Goal: Connect with others: Connect with other users

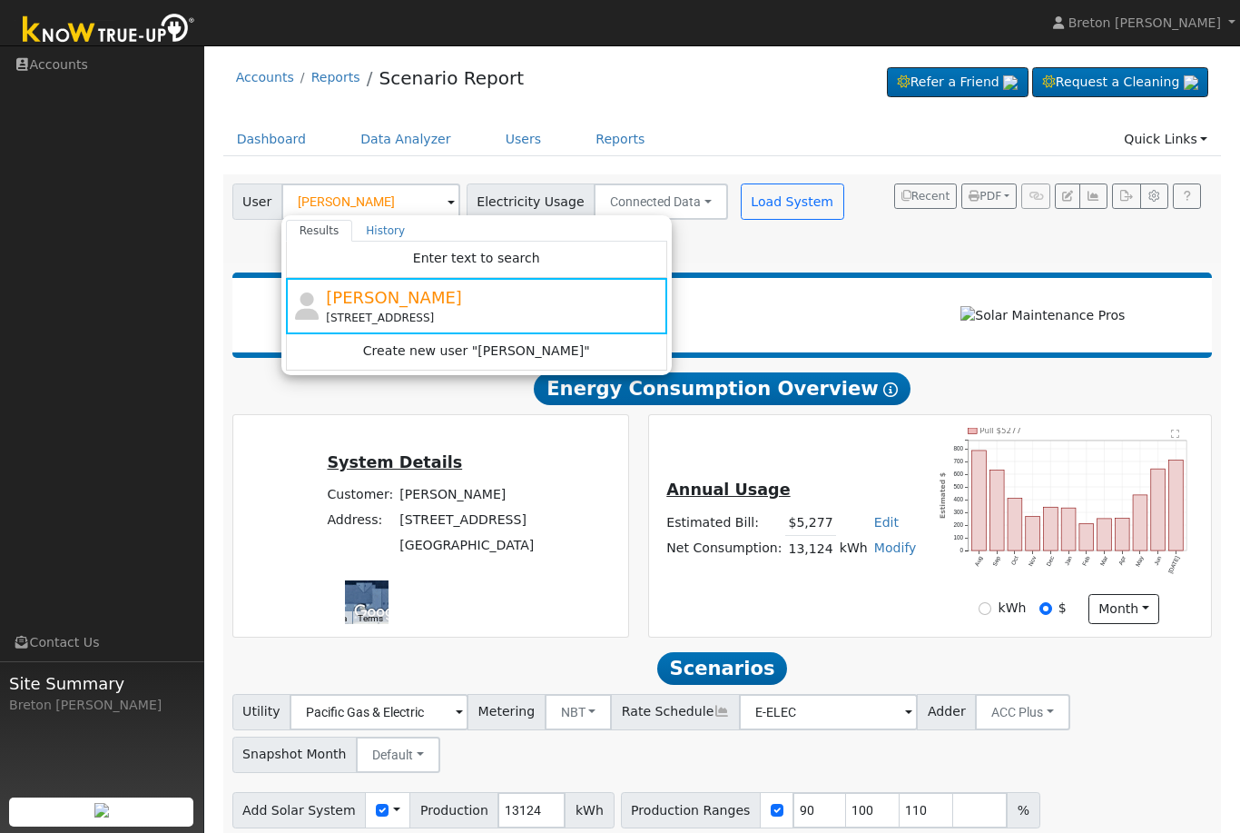
scroll to position [0, 136]
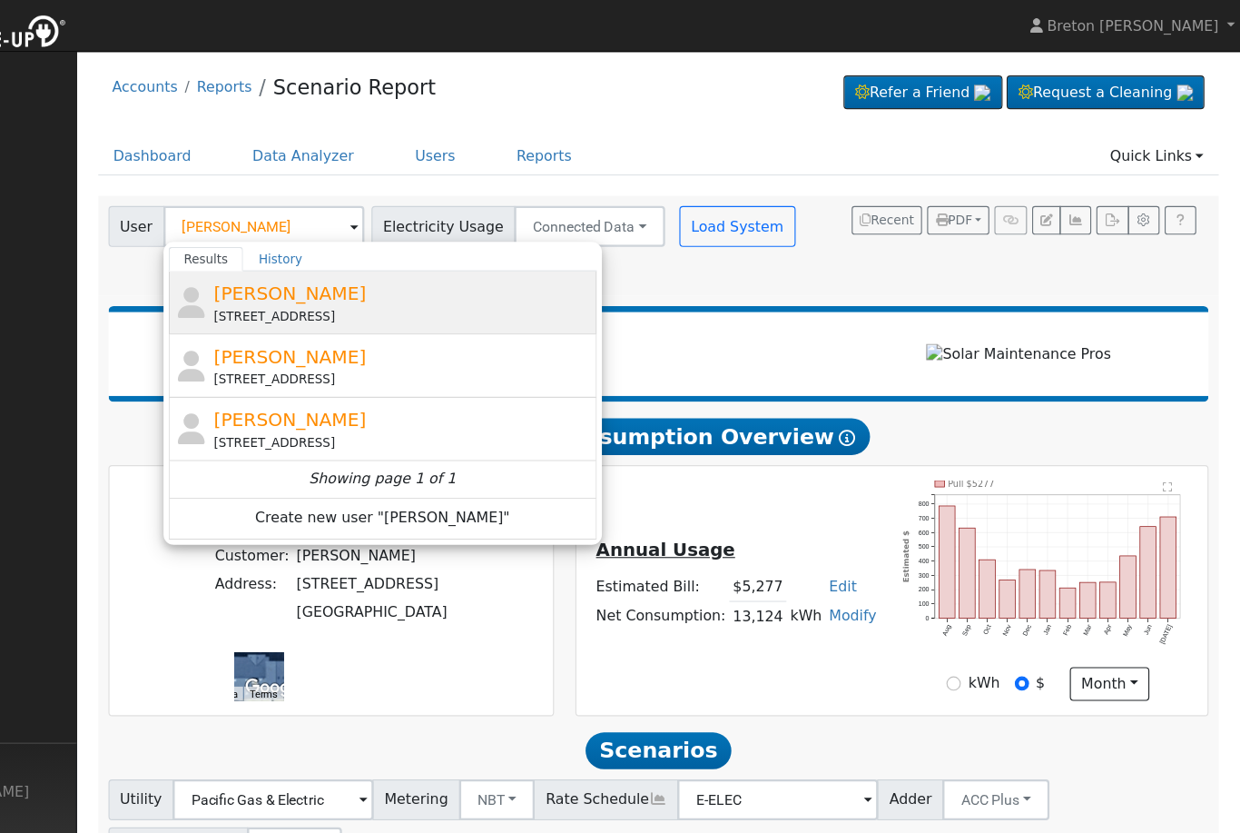
click at [326, 268] on span "Rick Avelar" at bounding box center [394, 261] width 136 height 19
type input "Rick Avelar"
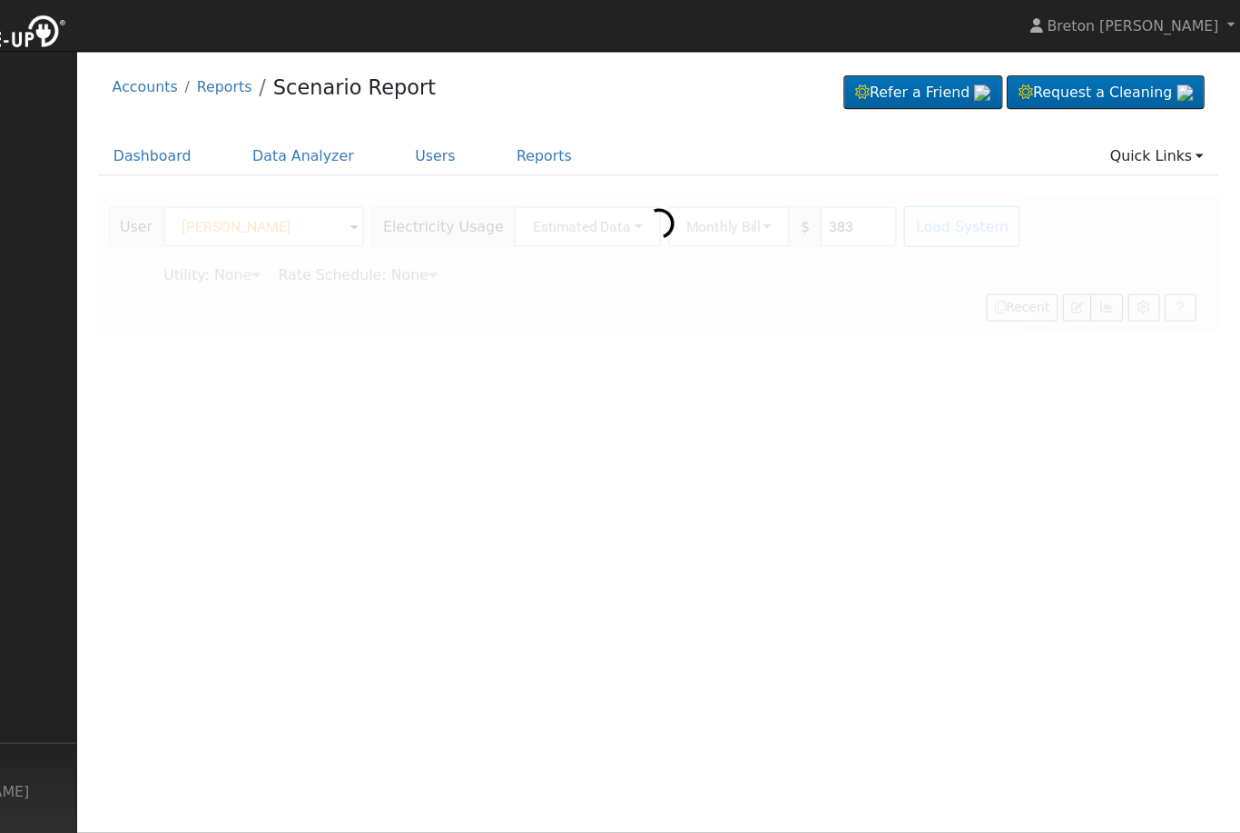
type input "Pacific Gas & Electric"
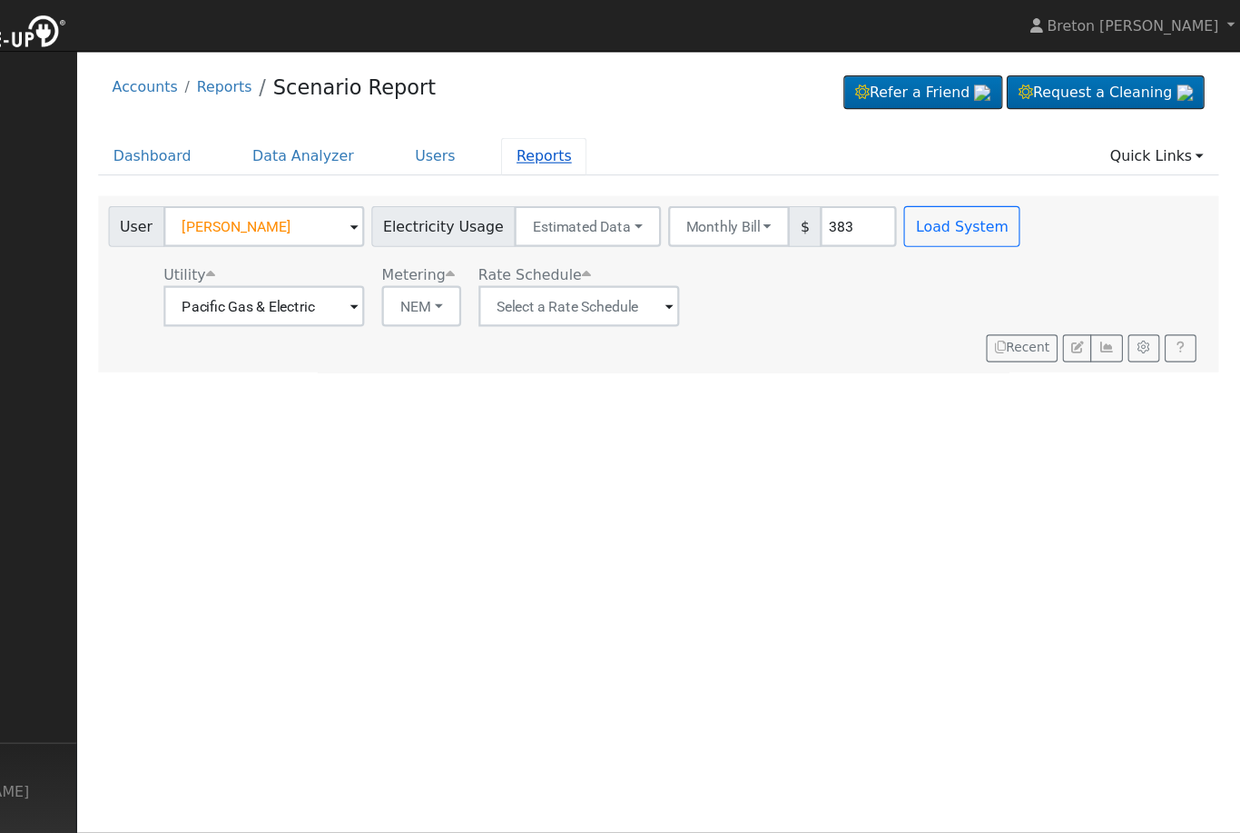
click at [582, 138] on link "Reports" at bounding box center [620, 140] width 76 height 34
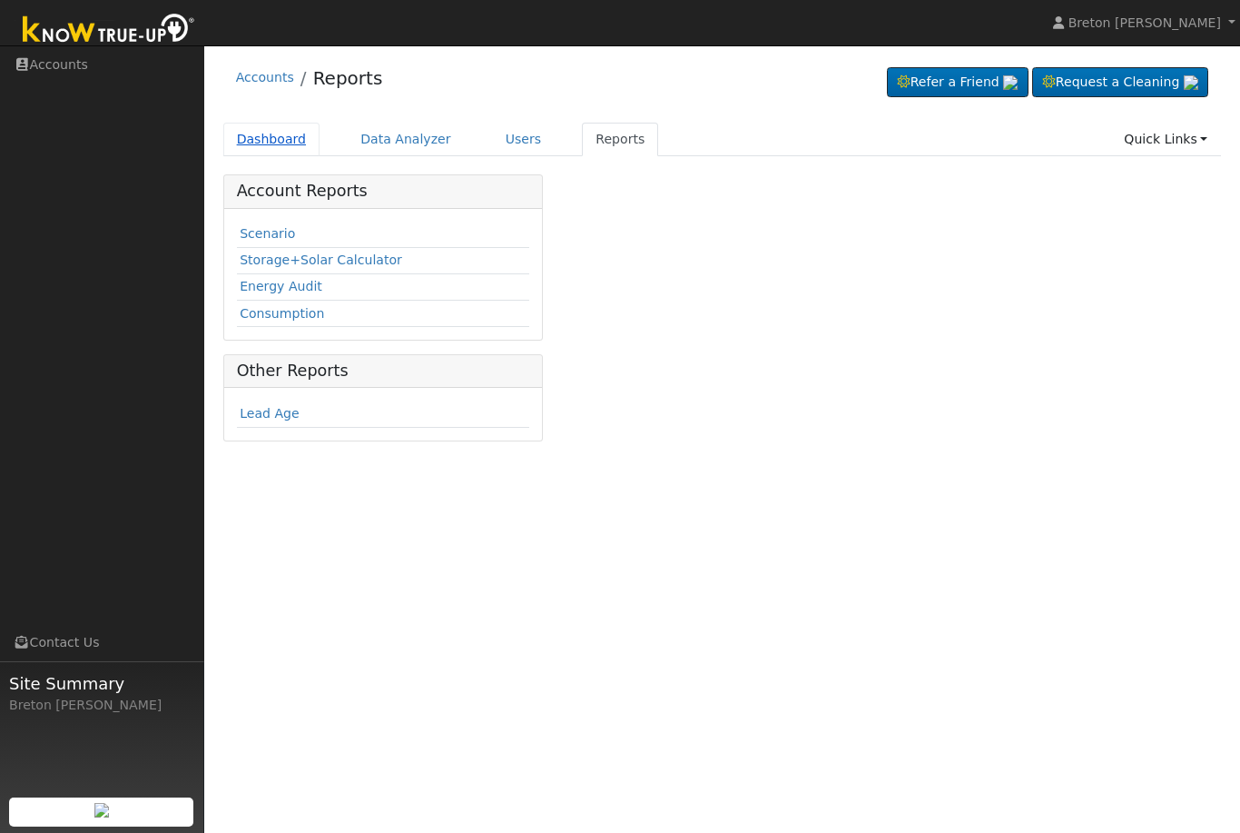
click at [272, 139] on link "Dashboard" at bounding box center [271, 140] width 97 height 34
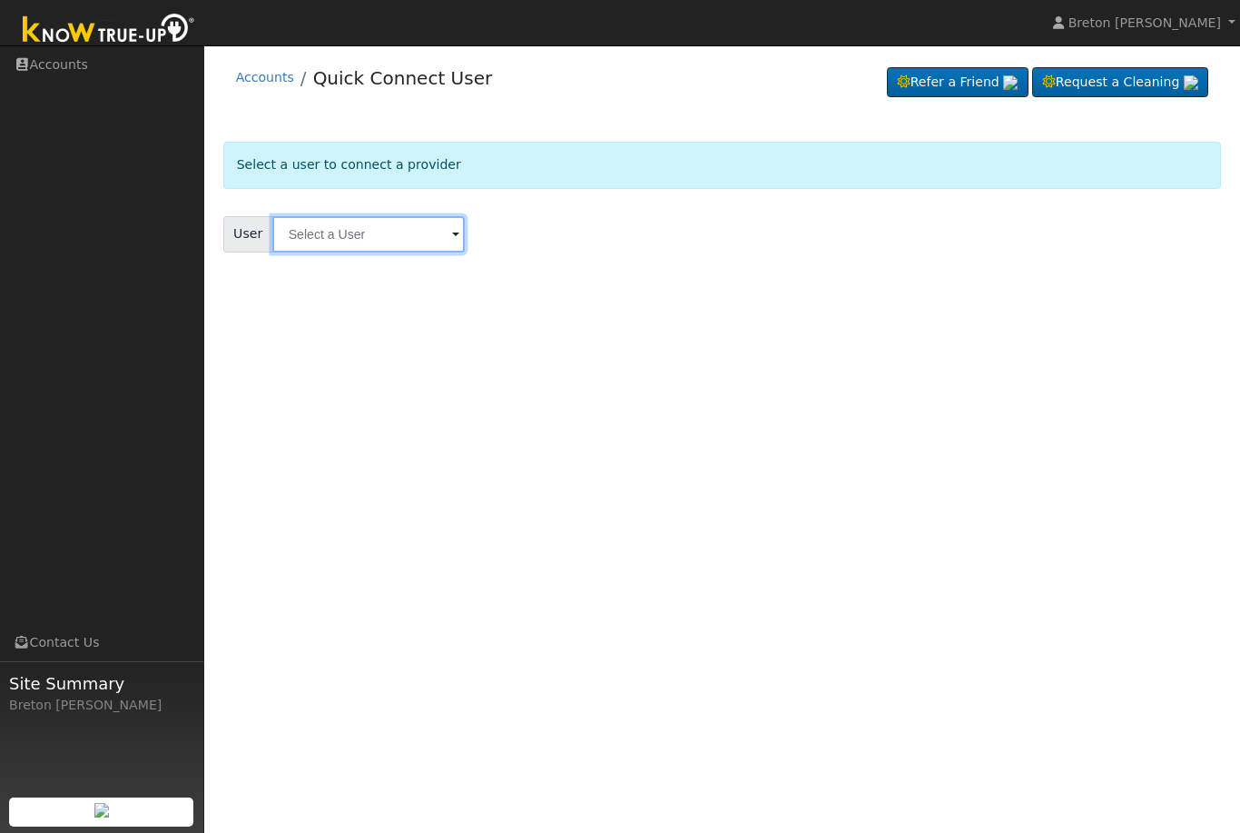
click at [363, 240] on input "text" at bounding box center [368, 234] width 192 height 36
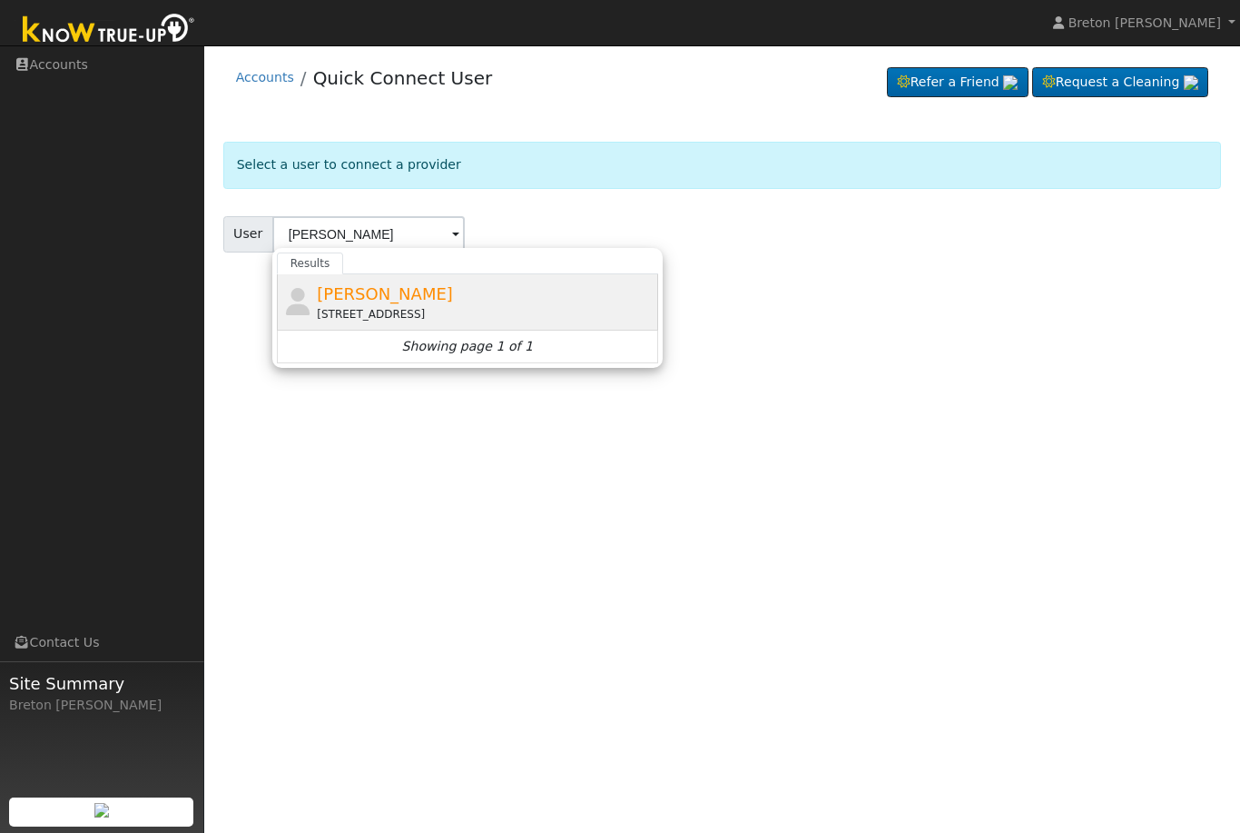
click at [368, 306] on div "1713 Pajaro Drive, Los Banos, CA 93635" at bounding box center [485, 314] width 337 height 16
type input "Rick Avelar"
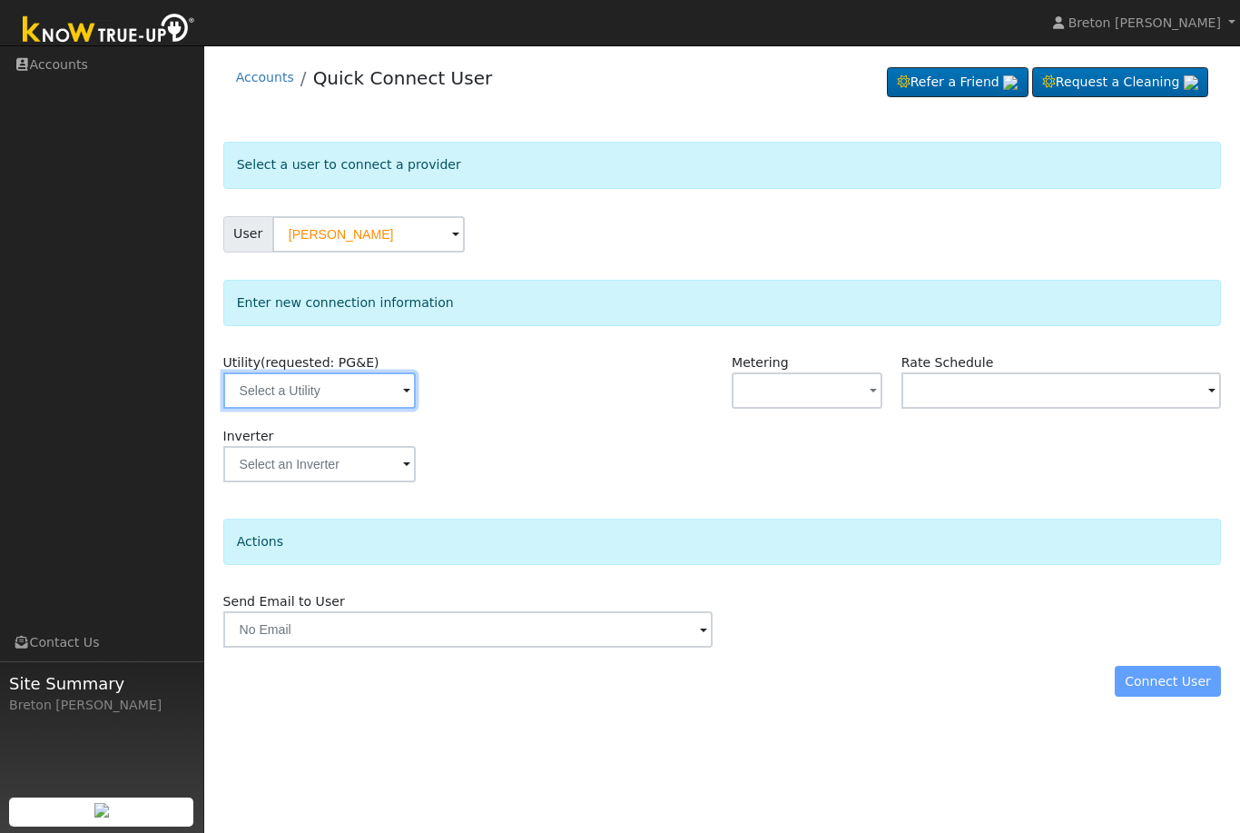
click at [337, 390] on input "text" at bounding box center [319, 390] width 192 height 36
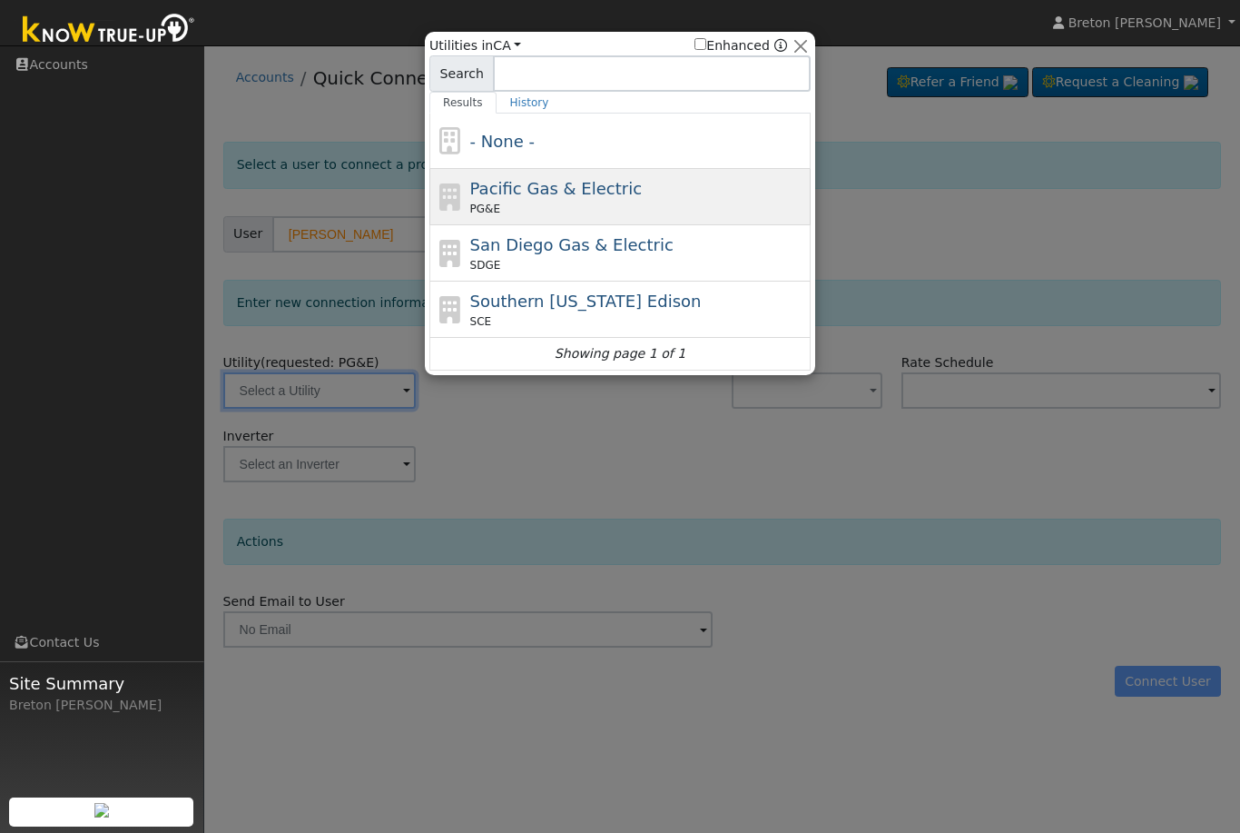
click at [551, 195] on span "Pacific Gas & Electric" at bounding box center [556, 188] width 172 height 19
type input "PG&E"
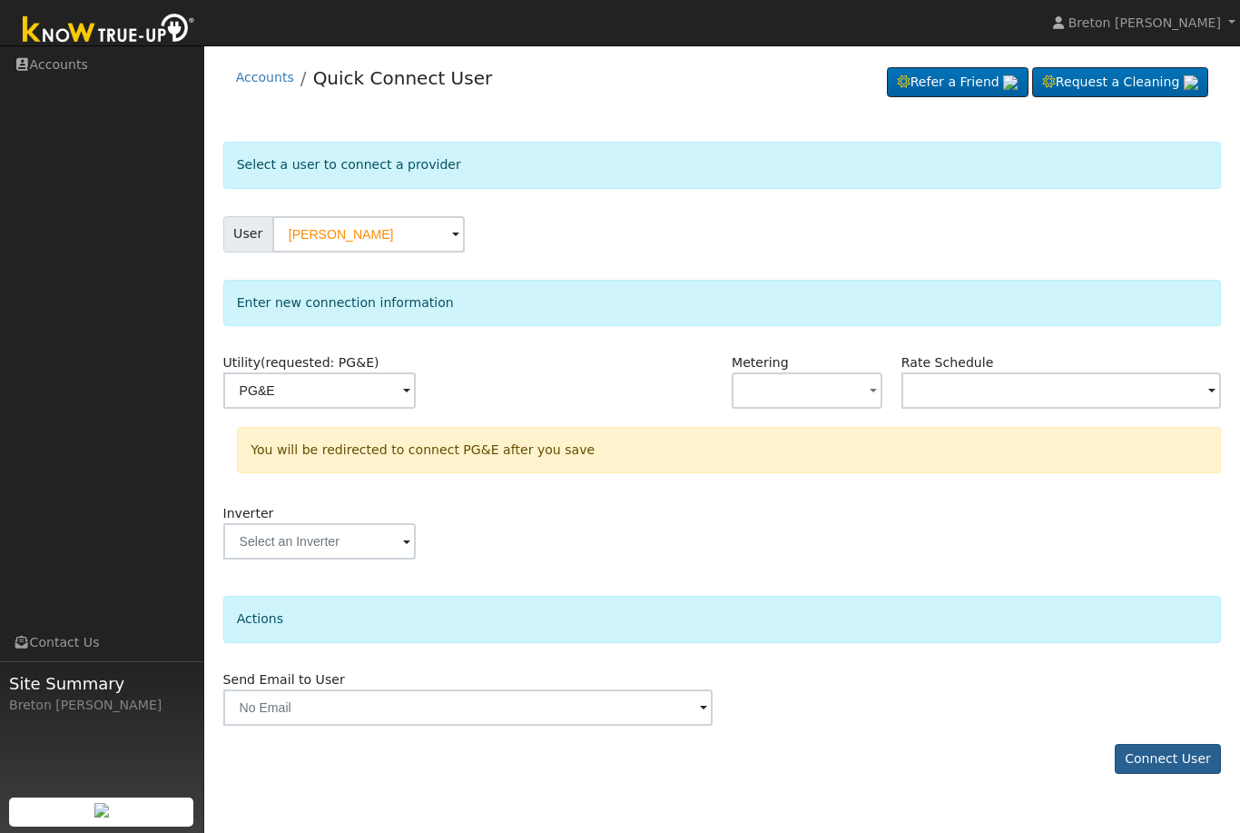
click at [1166, 754] on button "Connect User" at bounding box center [1168, 759] width 107 height 31
